Goal: Task Accomplishment & Management: Manage account settings

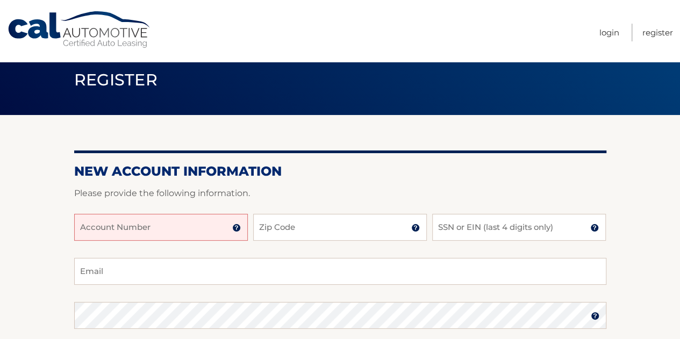
scroll to position [17, 0]
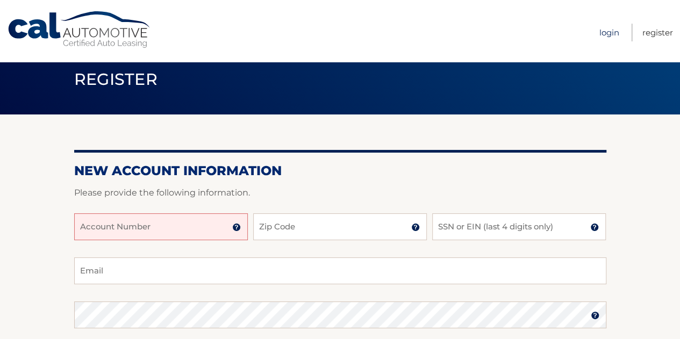
click at [606, 32] on link "Login" at bounding box center [609, 33] width 20 height 18
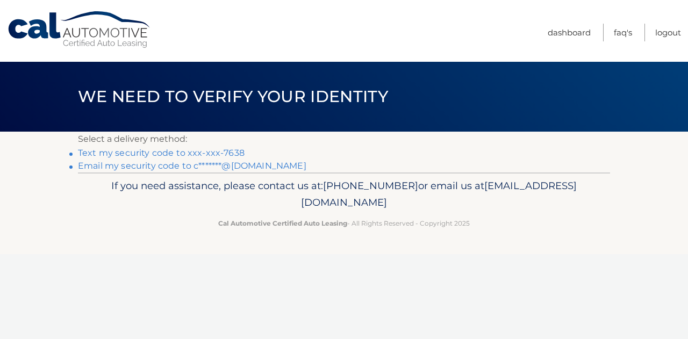
click at [267, 161] on link "Email my security code to c*******@gmail.com" at bounding box center [192, 166] width 229 height 10
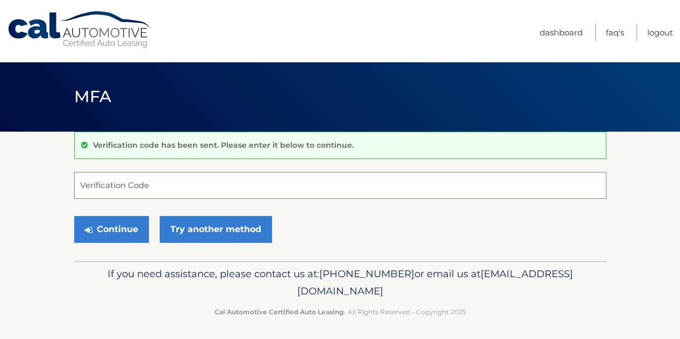
click at [181, 188] on input "Verification Code" at bounding box center [340, 185] width 532 height 27
paste input "603572"
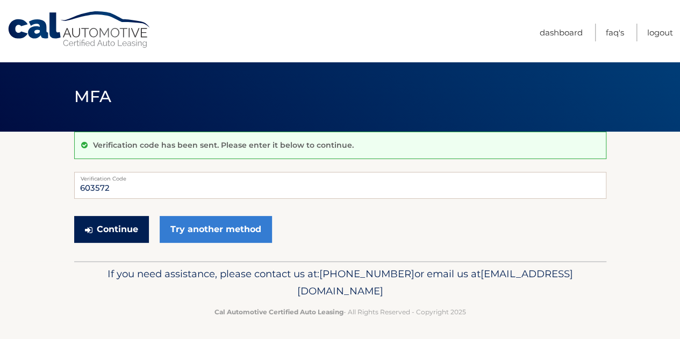
click at [132, 235] on button "Continue" at bounding box center [111, 229] width 75 height 27
click at [141, 189] on input "603572" at bounding box center [340, 185] width 532 height 27
type input "603572"
click at [120, 233] on button "Continue" at bounding box center [111, 229] width 75 height 27
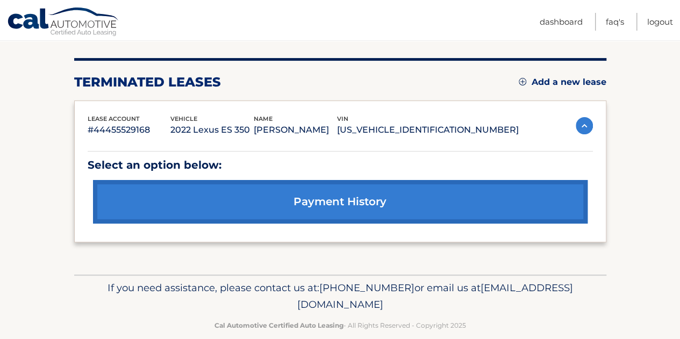
scroll to position [153, 0]
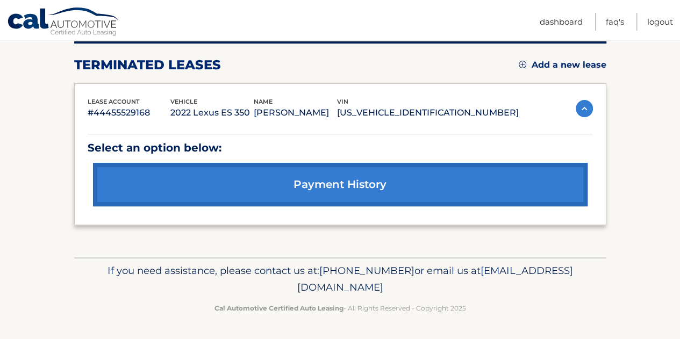
click at [562, 60] on link "Add a new lease" at bounding box center [563, 65] width 88 height 11
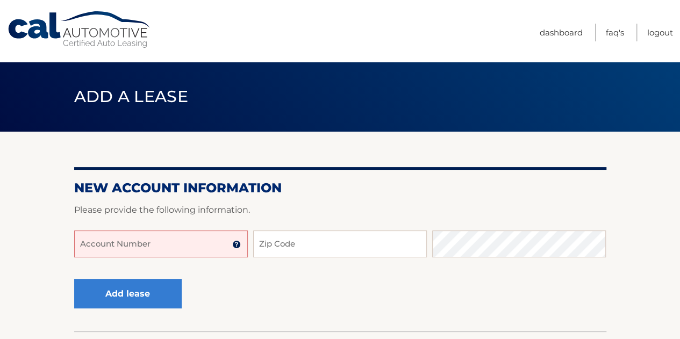
click at [156, 254] on input "Account Number" at bounding box center [161, 244] width 174 height 27
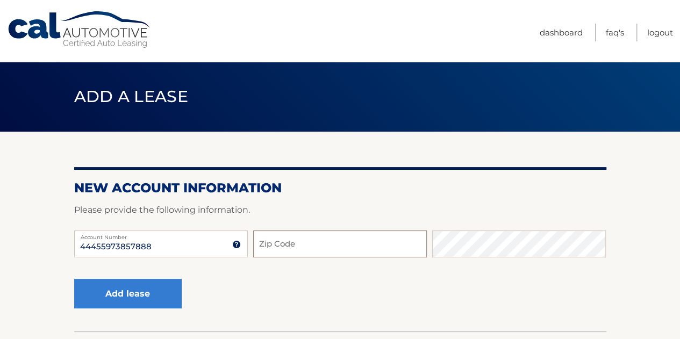
click at [286, 241] on input "Zip Code" at bounding box center [340, 244] width 174 height 27
click at [182, 252] on input "44455973857888" at bounding box center [161, 244] width 174 height 27
type input "44455973857"
click at [290, 249] on input "Zip Code" at bounding box center [340, 244] width 174 height 27
type input "11746"
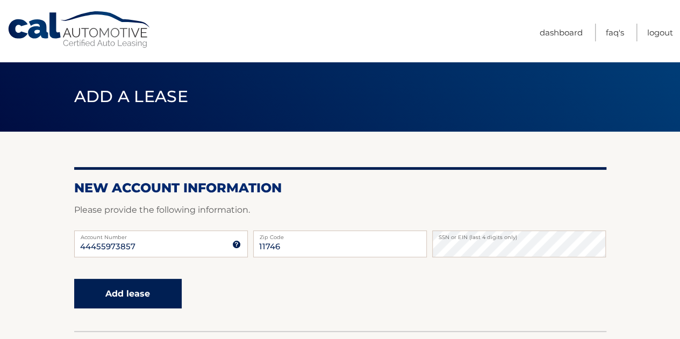
click at [148, 305] on button "Add lease" at bounding box center [128, 294] width 108 height 30
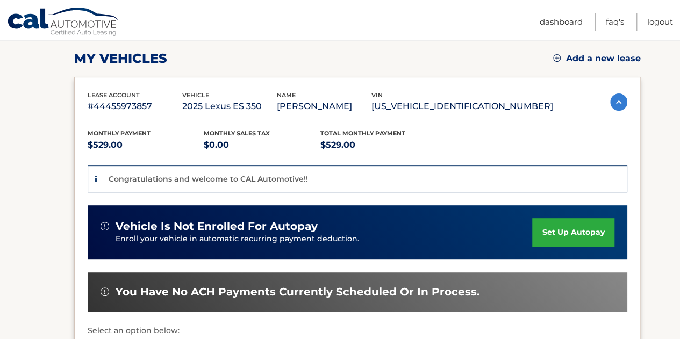
scroll to position [148, 0]
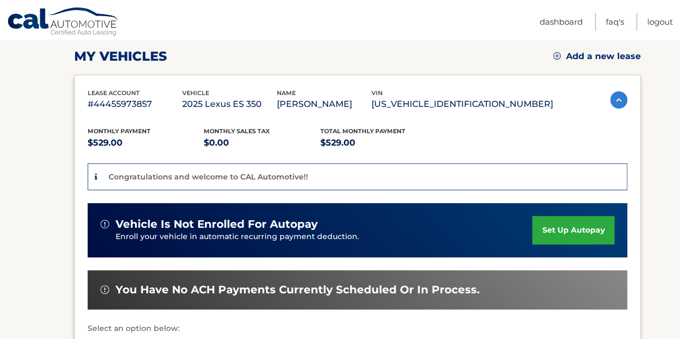
click at [578, 244] on link "set up autopay" at bounding box center [573, 230] width 82 height 28
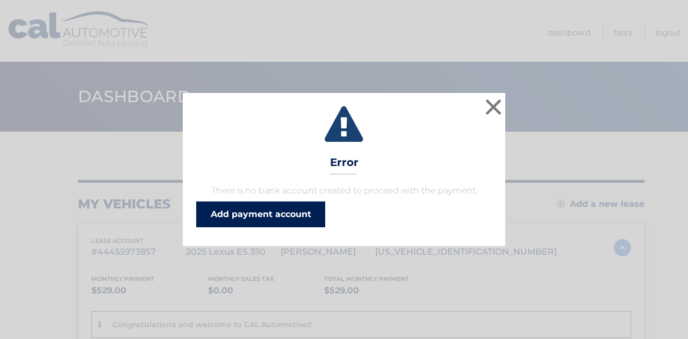
click at [266, 213] on link "Add payment account" at bounding box center [260, 215] width 129 height 26
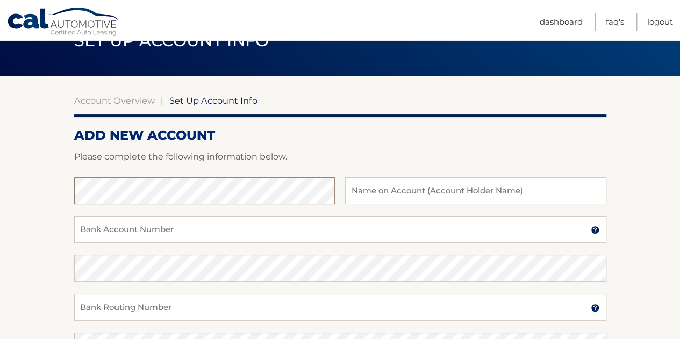
scroll to position [55, 0]
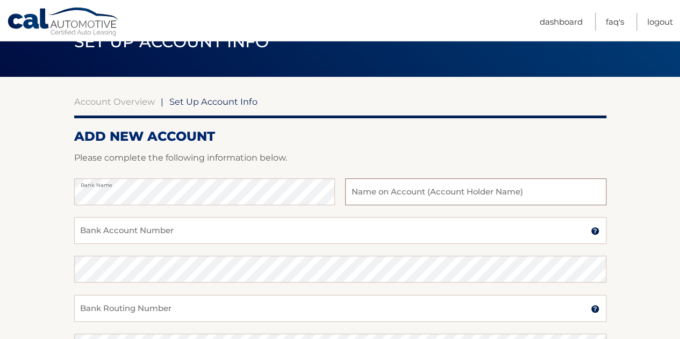
click at [360, 193] on input "text" at bounding box center [475, 192] width 261 height 27
type input "[PERSON_NAME]"
click at [248, 231] on input "Bank Account Number" at bounding box center [340, 230] width 532 height 27
paste input "12020937122"
type input "12020937122"
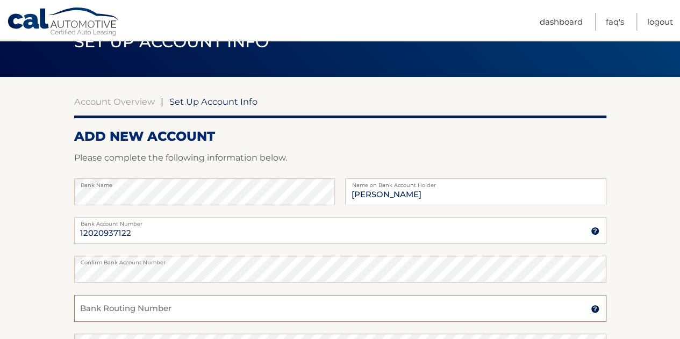
click at [134, 307] on input "Bank Routing Number" at bounding box center [340, 308] width 532 height 27
paste input "0210000890"
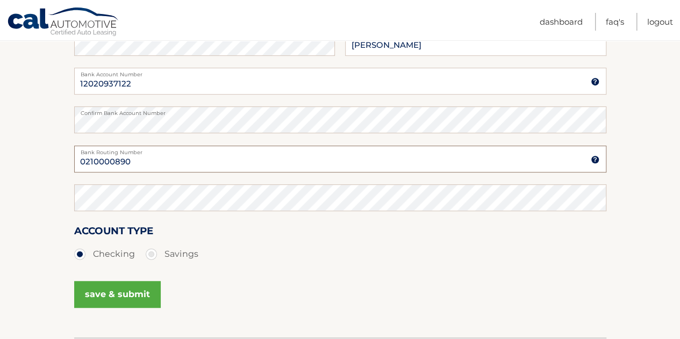
scroll to position [225, 0]
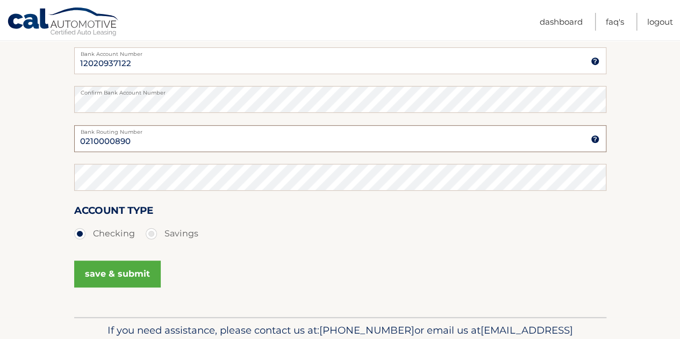
type input "0210000890"
click at [150, 234] on label "Savings" at bounding box center [172, 234] width 53 height 22
click at [150, 234] on input "Savings" at bounding box center [155, 231] width 11 height 17
radio input "true"
click at [142, 270] on button "save & submit" at bounding box center [117, 274] width 87 height 27
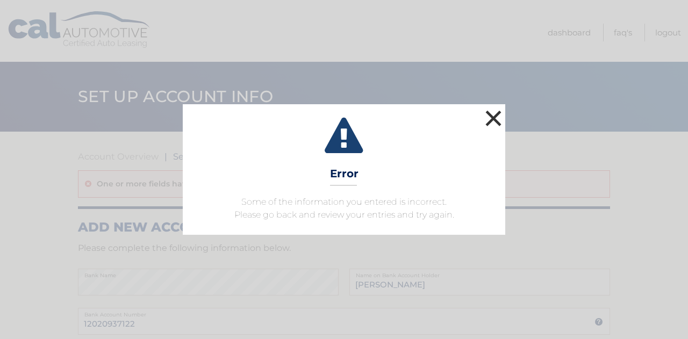
click at [497, 117] on button "×" at bounding box center [494, 119] width 22 height 22
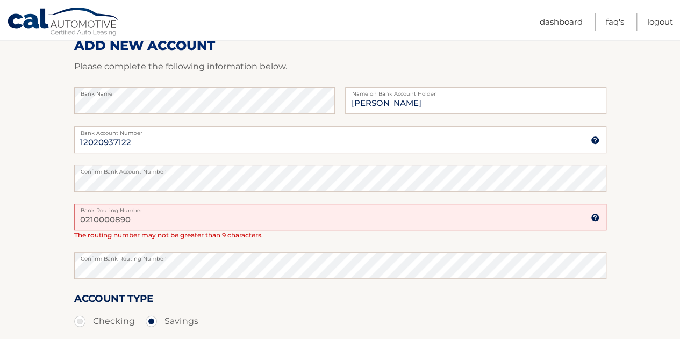
scroll to position [183, 0]
click at [137, 219] on input "0210000890" at bounding box center [340, 216] width 532 height 27
type input "021000089"
click at [221, 294] on div "Account Type Checking Savings" at bounding box center [340, 310] width 532 height 41
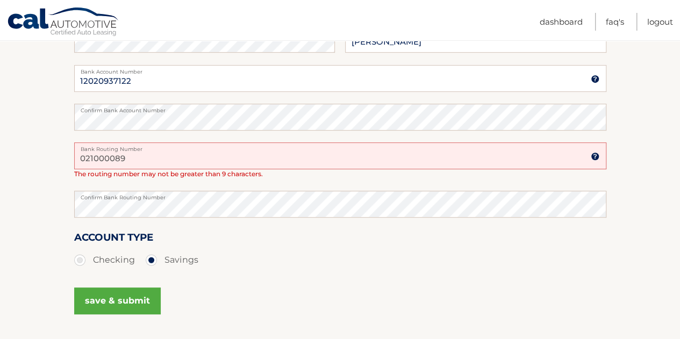
scroll to position [245, 0]
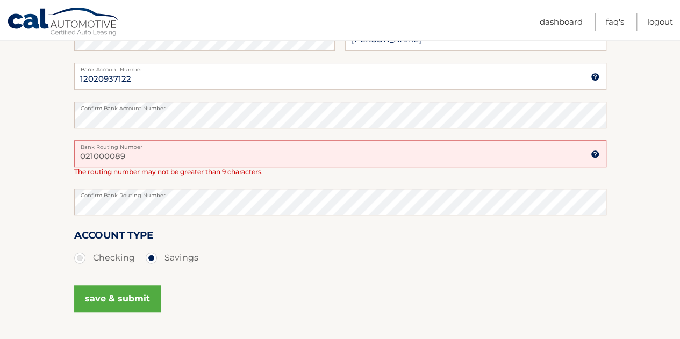
click at [126, 299] on button "save & submit" at bounding box center [117, 298] width 87 height 27
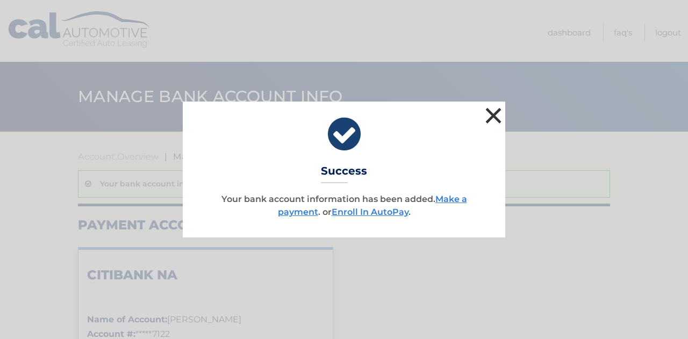
click at [496, 118] on button "×" at bounding box center [494, 116] width 22 height 22
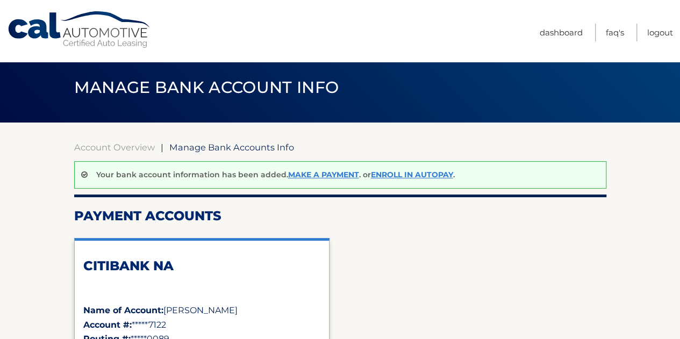
scroll to position [14, 0]
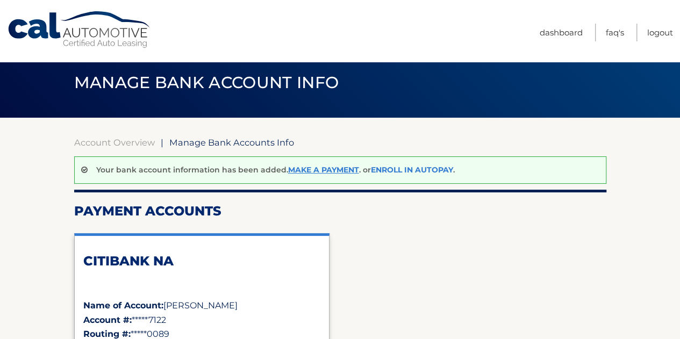
click at [421, 172] on link "Enroll In AutoPay" at bounding box center [412, 170] width 82 height 10
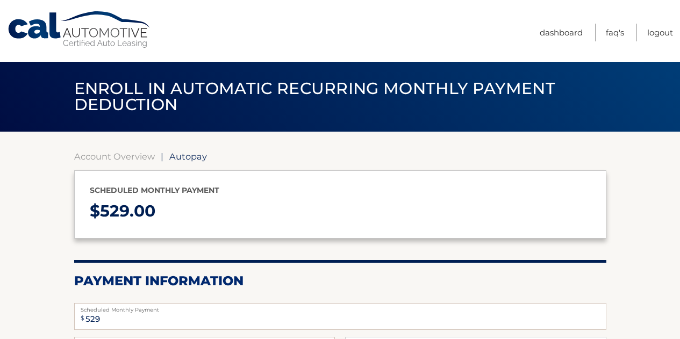
select select "MTAyYjUzOWQtOGFmNC00M2E4LThjMzgtZjNiMjU5MGViOWIx"
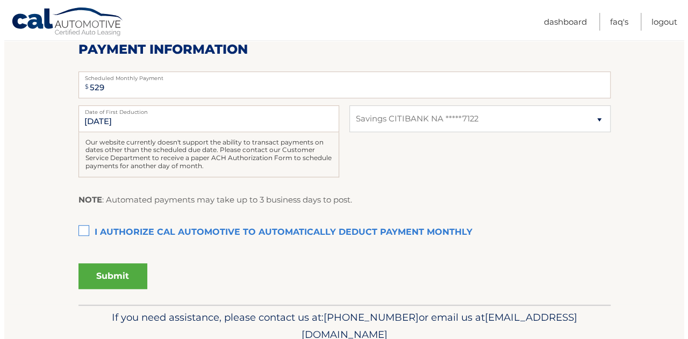
scroll to position [233, 0]
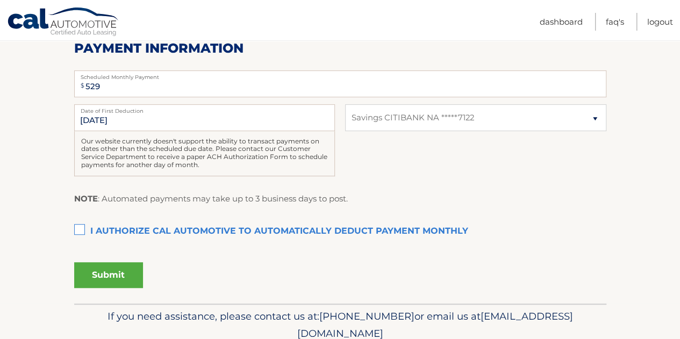
click at [81, 229] on label "I authorize cal automotive to automatically deduct payment monthly This checkbo…" at bounding box center [340, 232] width 532 height 22
click at [0, 0] on input "I authorize cal automotive to automatically deduct payment monthly This checkbo…" at bounding box center [0, 0] width 0 height 0
click at [97, 270] on button "Submit" at bounding box center [108, 275] width 69 height 26
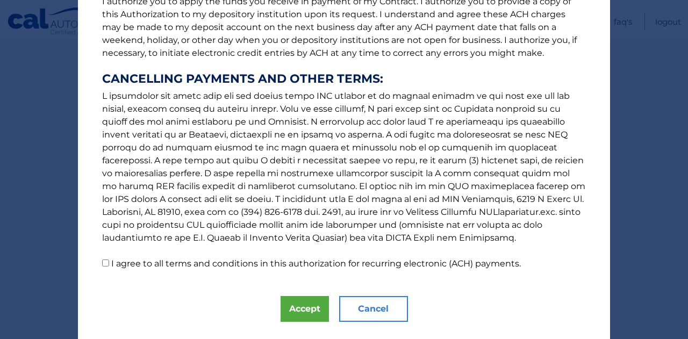
scroll to position [181, 0]
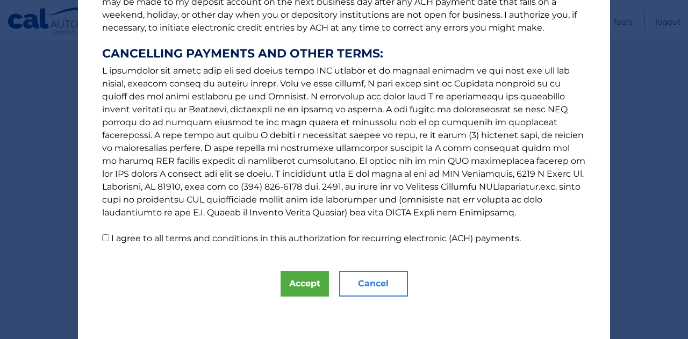
click at [181, 236] on label "I agree to all terms and conditions in this authorization for recurring electro…" at bounding box center [316, 238] width 410 height 10
click at [109, 236] on input "I agree to all terms and conditions in this authorization for recurring electro…" at bounding box center [105, 237] width 7 height 7
checkbox input "true"
click at [294, 280] on button "Accept" at bounding box center [305, 284] width 48 height 26
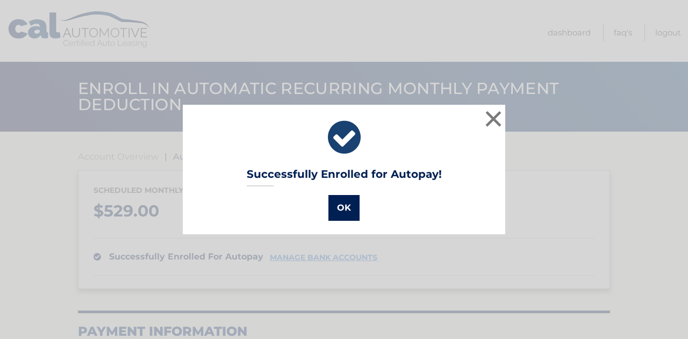
click at [341, 215] on button "OK" at bounding box center [344, 208] width 31 height 26
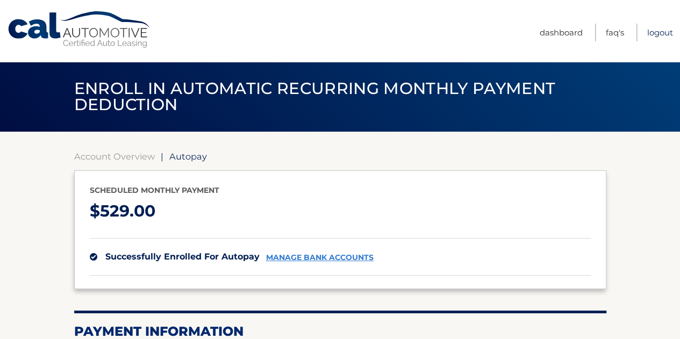
click at [650, 28] on link "Logout" at bounding box center [660, 33] width 26 height 18
